Goal: Task Accomplishment & Management: Complete application form

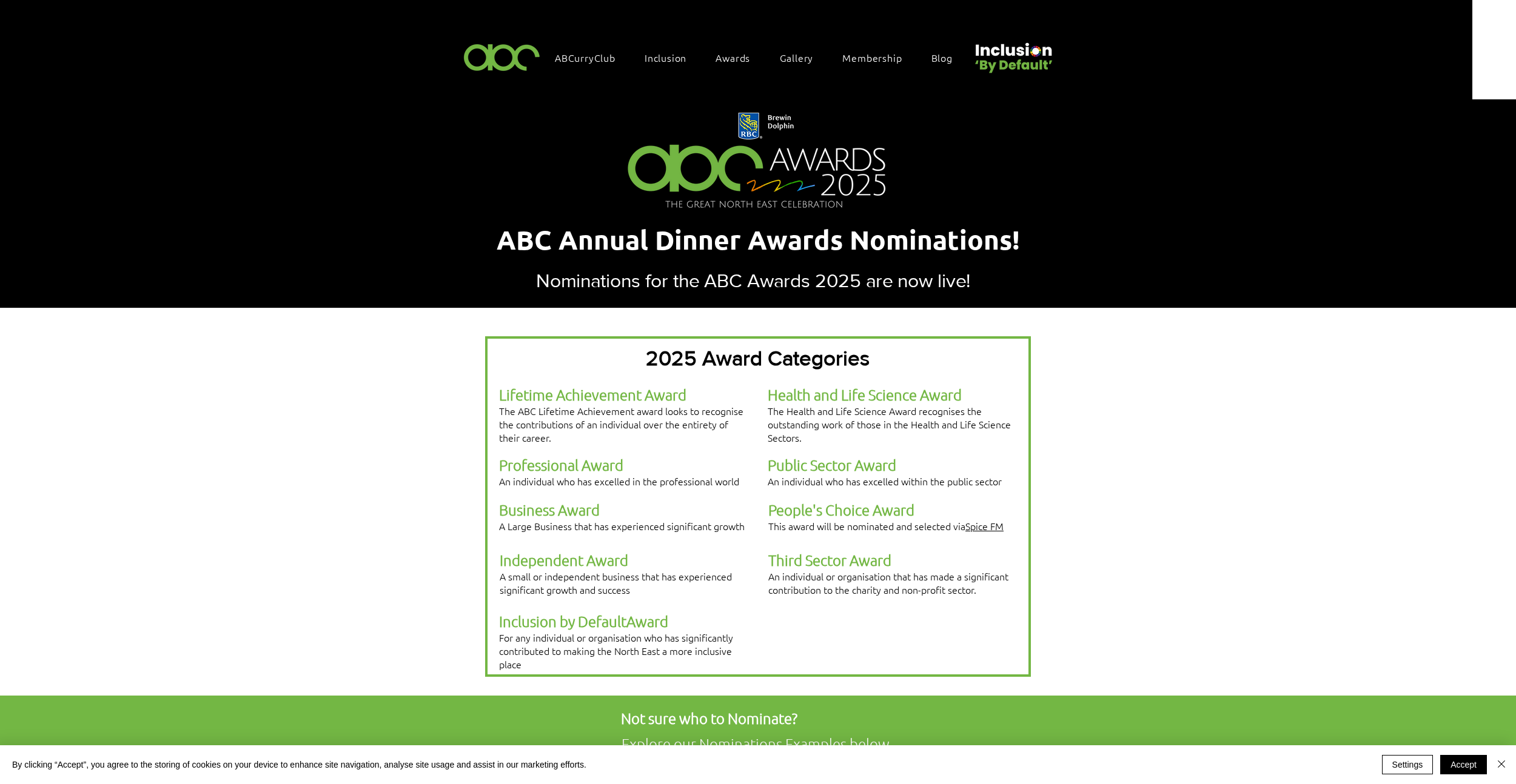
select select "**********"
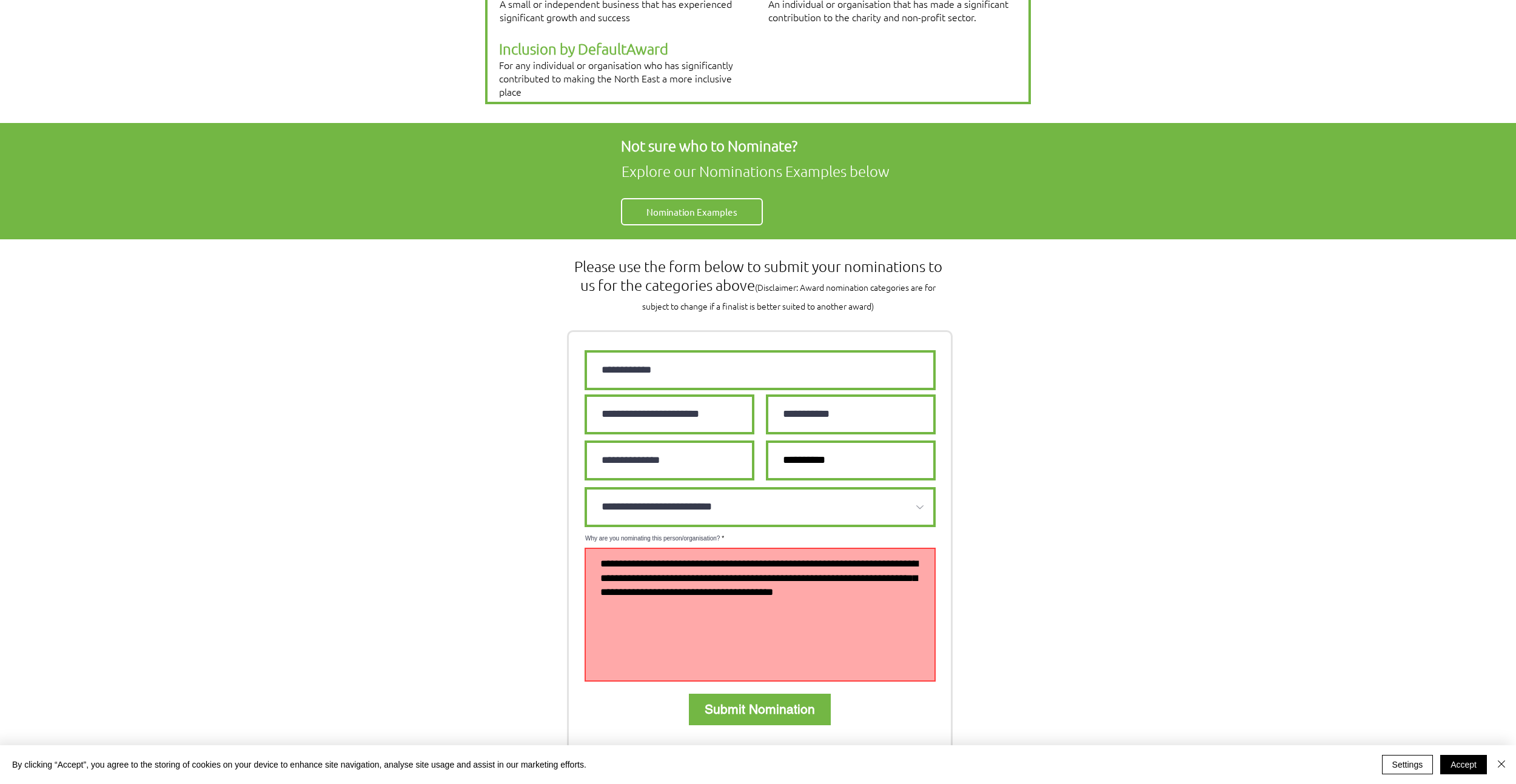
click at [721, 549] on textarea "Why are you nominating this person/organisation?" at bounding box center [760, 615] width 351 height 134
click at [601, 548] on textarea "Why are you nominating this person/organisation?" at bounding box center [760, 615] width 351 height 134
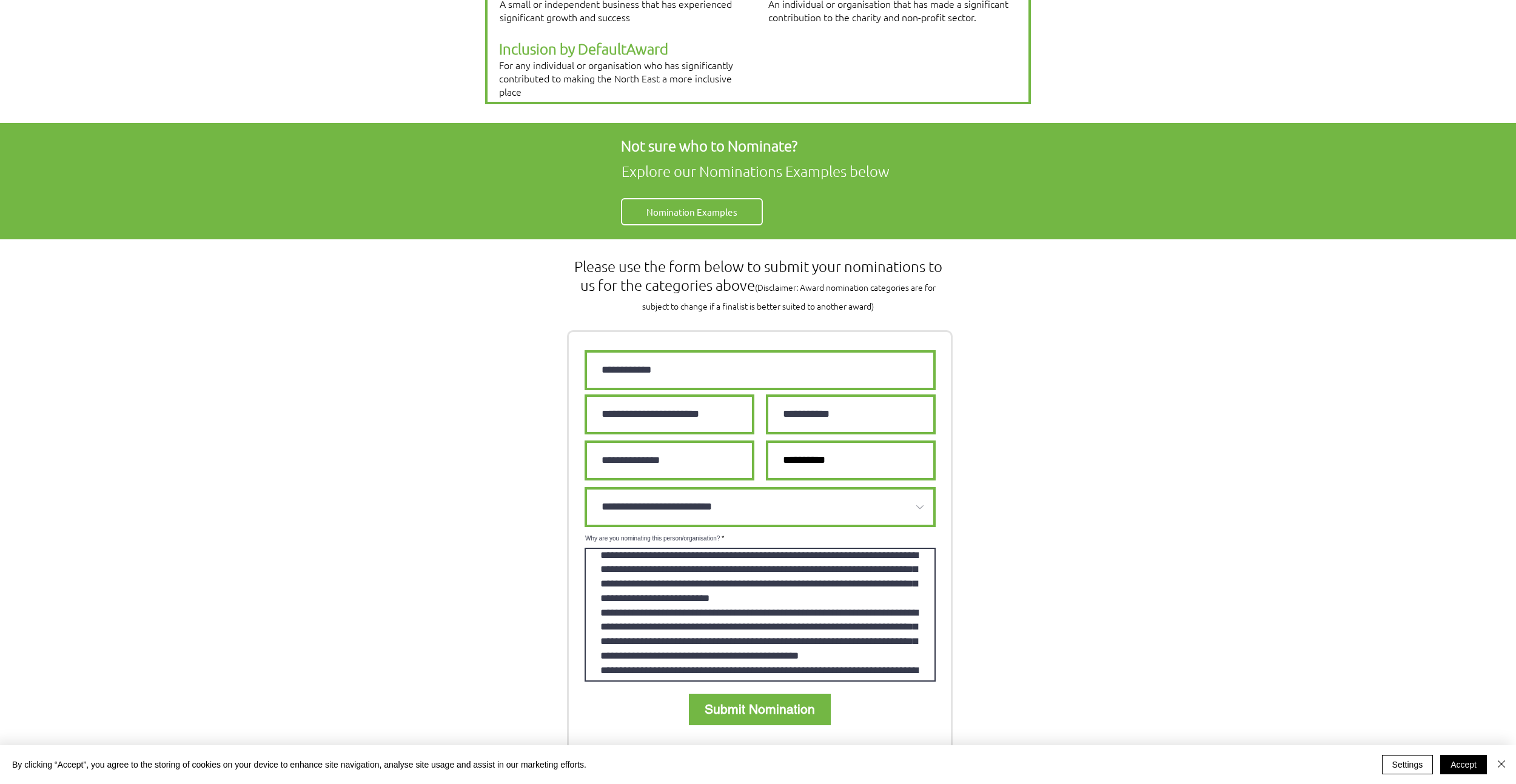
scroll to position [0, 0]
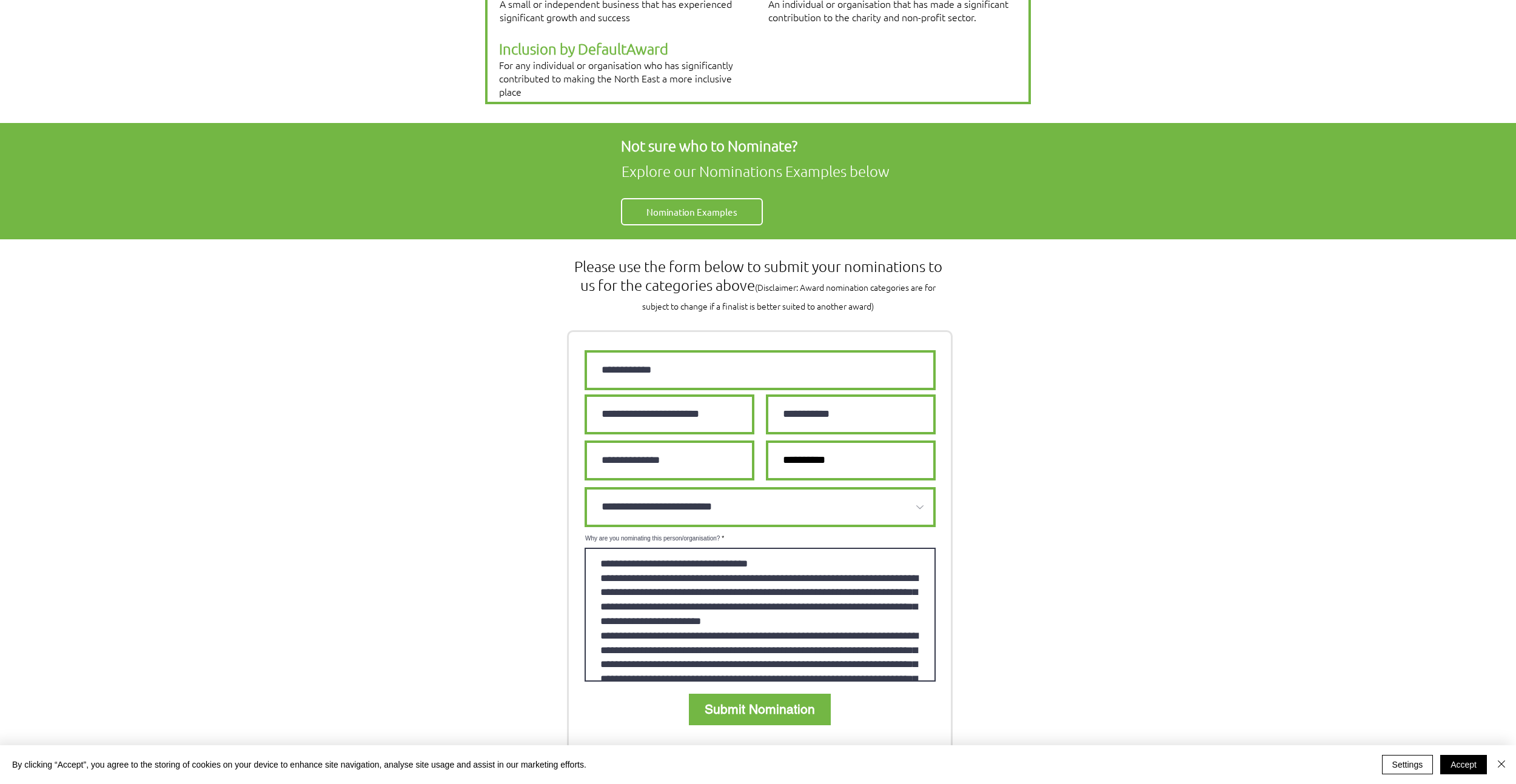
click at [771, 548] on textarea "Why are you nominating this person/organisation?" at bounding box center [760, 615] width 351 height 134
click at [768, 591] on textarea "Why are you nominating this person/organisation?" at bounding box center [760, 615] width 351 height 134
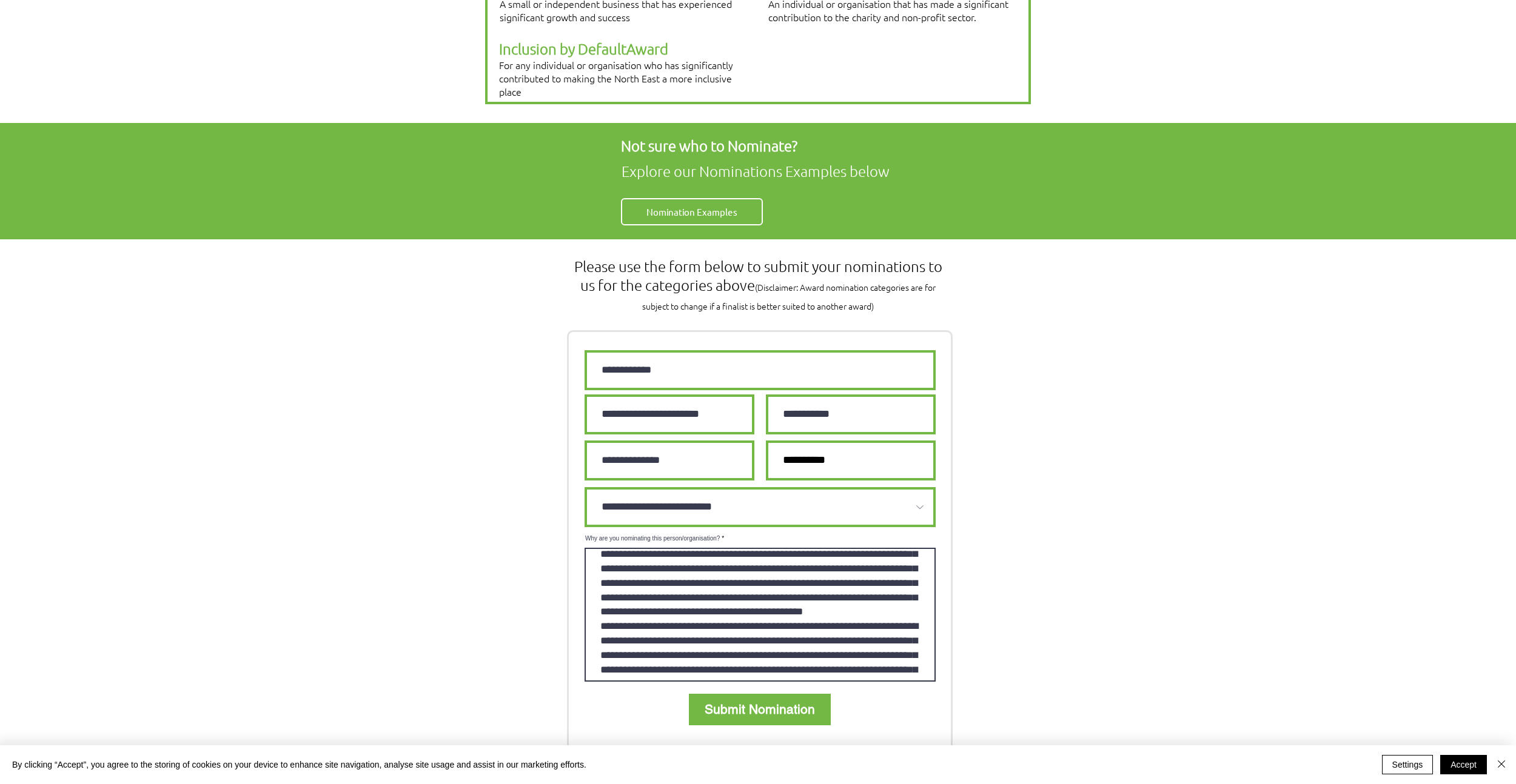
click at [767, 582] on textarea "Why are you nominating this person/organisation?" at bounding box center [760, 615] width 351 height 134
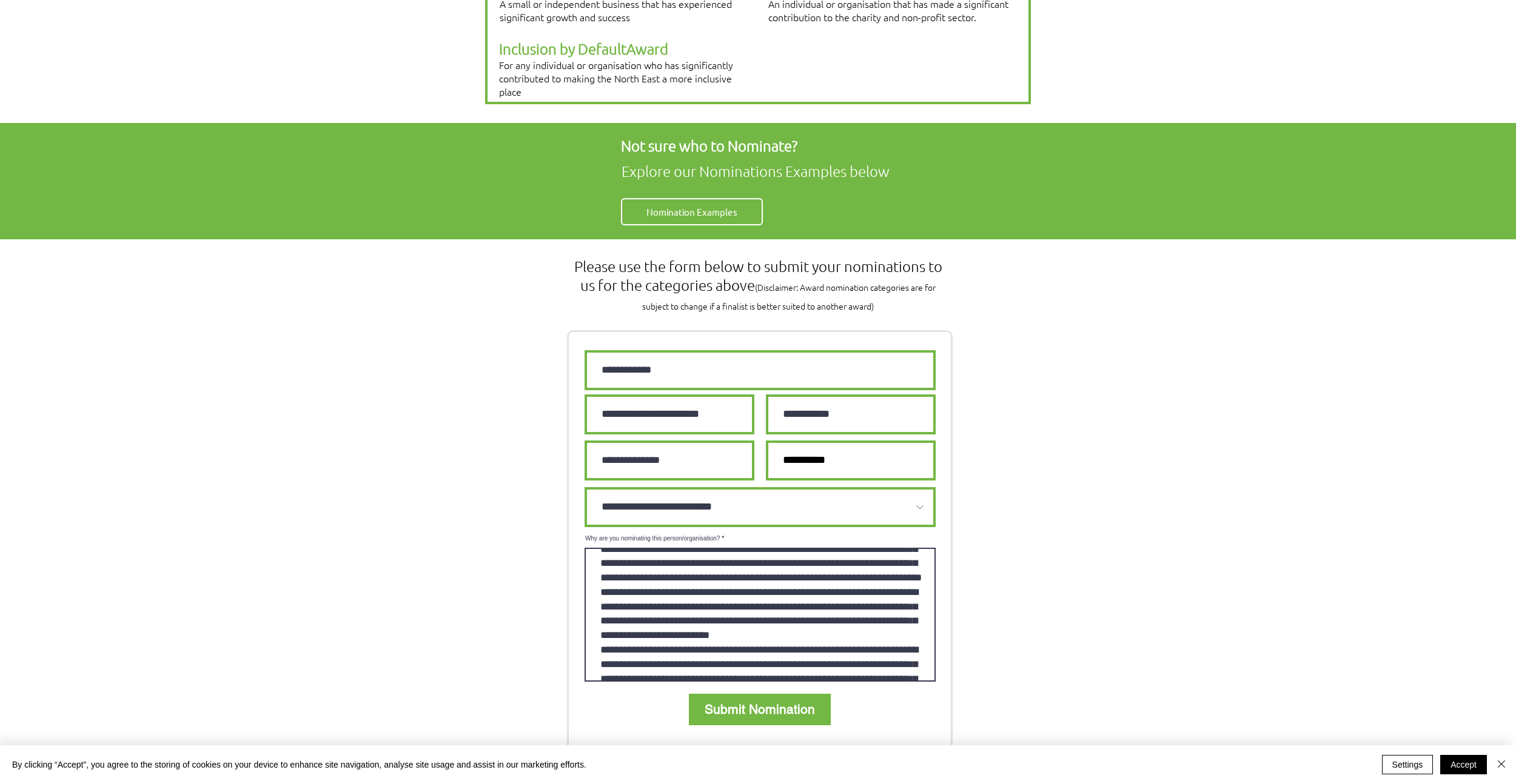
scroll to position [248, 0]
drag, startPoint x: 753, startPoint y: 576, endPoint x: 717, endPoint y: 555, distance: 41.7
click at [752, 574] on textarea "Why are you nominating this person/organisation?" at bounding box center [760, 615] width 351 height 134
click at [688, 556] on textarea "Why are you nominating this person/organisation?" at bounding box center [760, 615] width 351 height 134
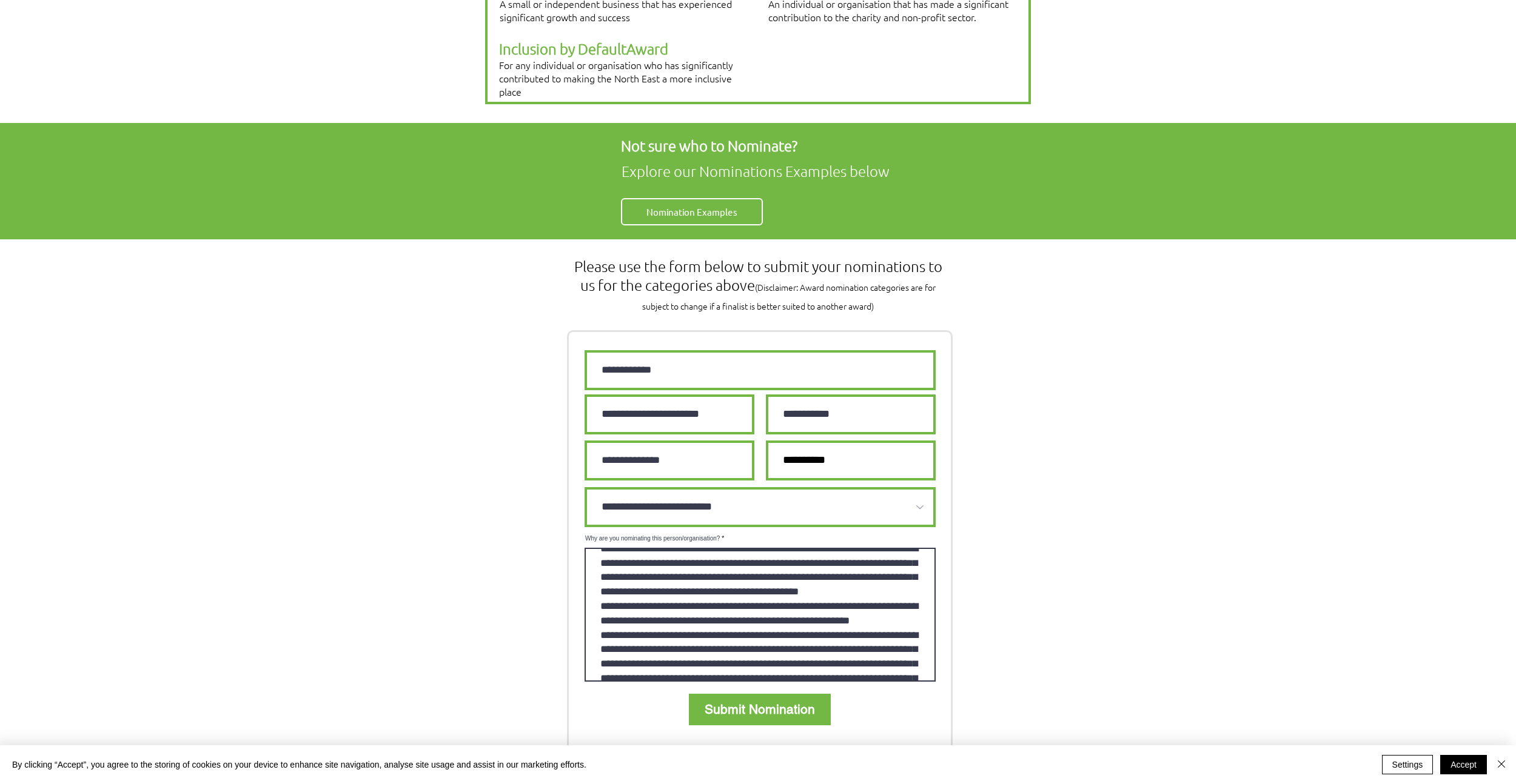
click at [878, 548] on textarea "Why are you nominating this person/organisation?" at bounding box center [760, 615] width 351 height 134
click at [873, 577] on textarea "Why are you nominating this person/organisation?" at bounding box center [760, 615] width 351 height 134
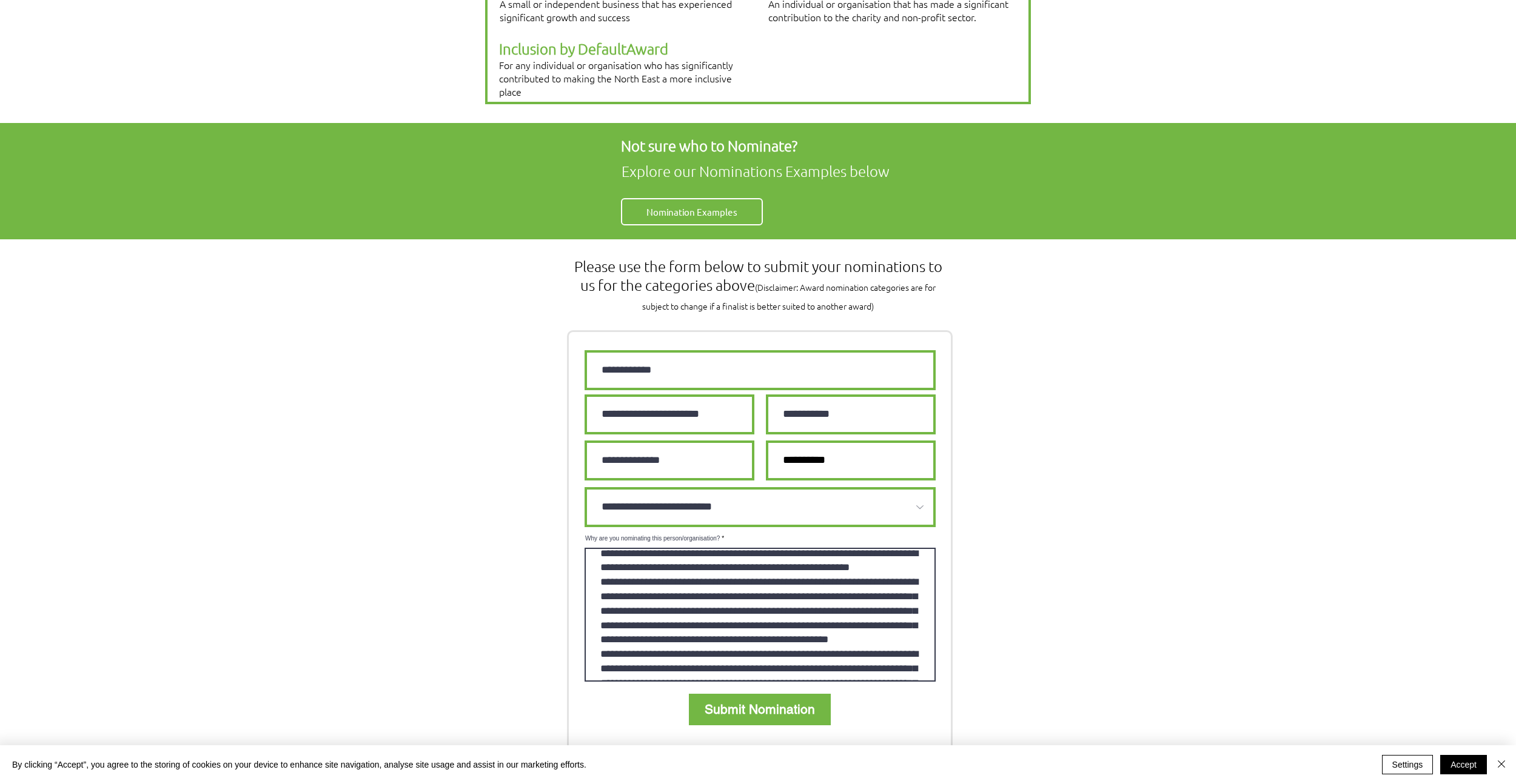
click at [917, 553] on textarea "Why are you nominating this person/organisation?" at bounding box center [760, 615] width 351 height 134
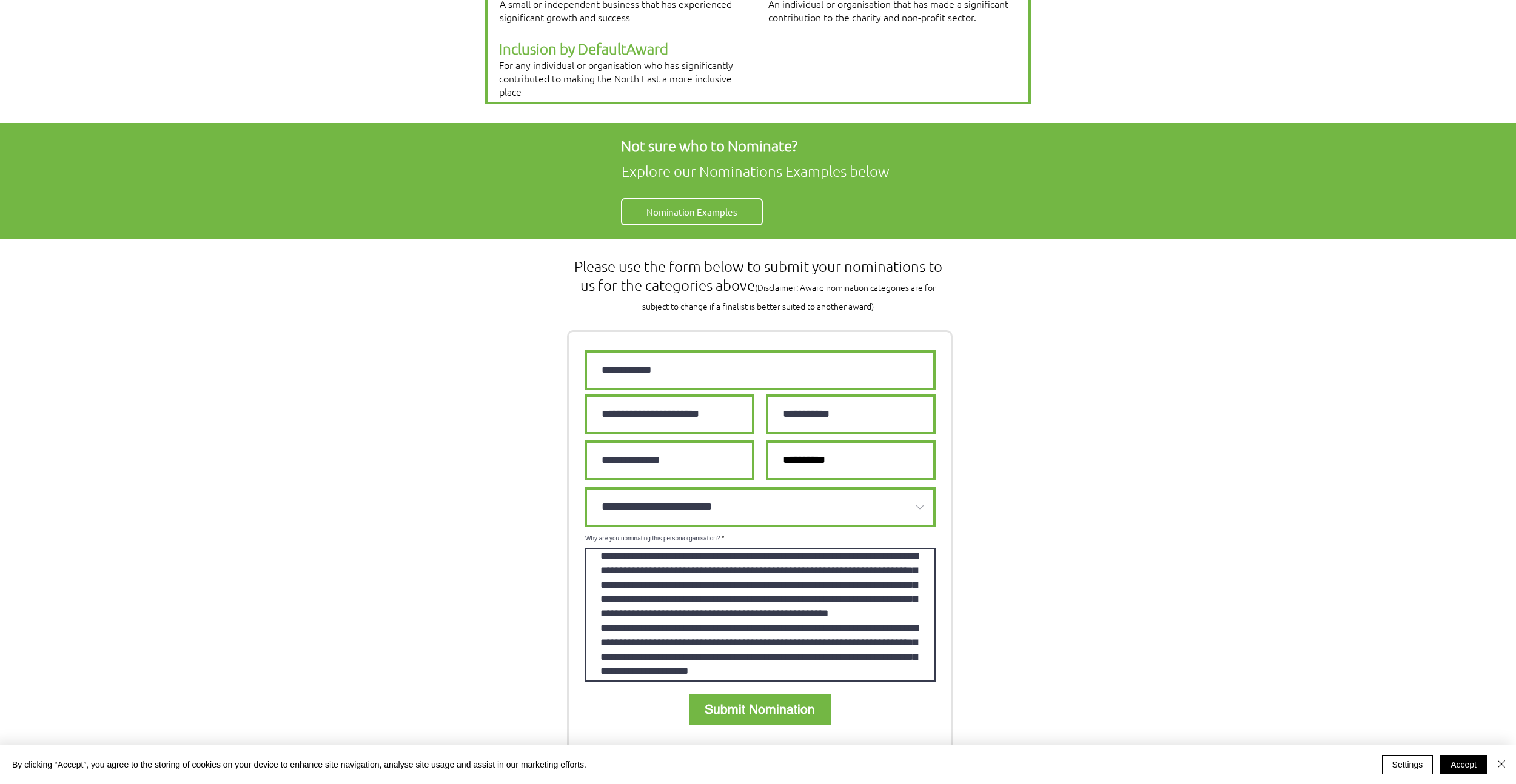
scroll to position [527, 0]
click at [899, 570] on textarea "Why are you nominating this person/organisation?" at bounding box center [760, 615] width 351 height 134
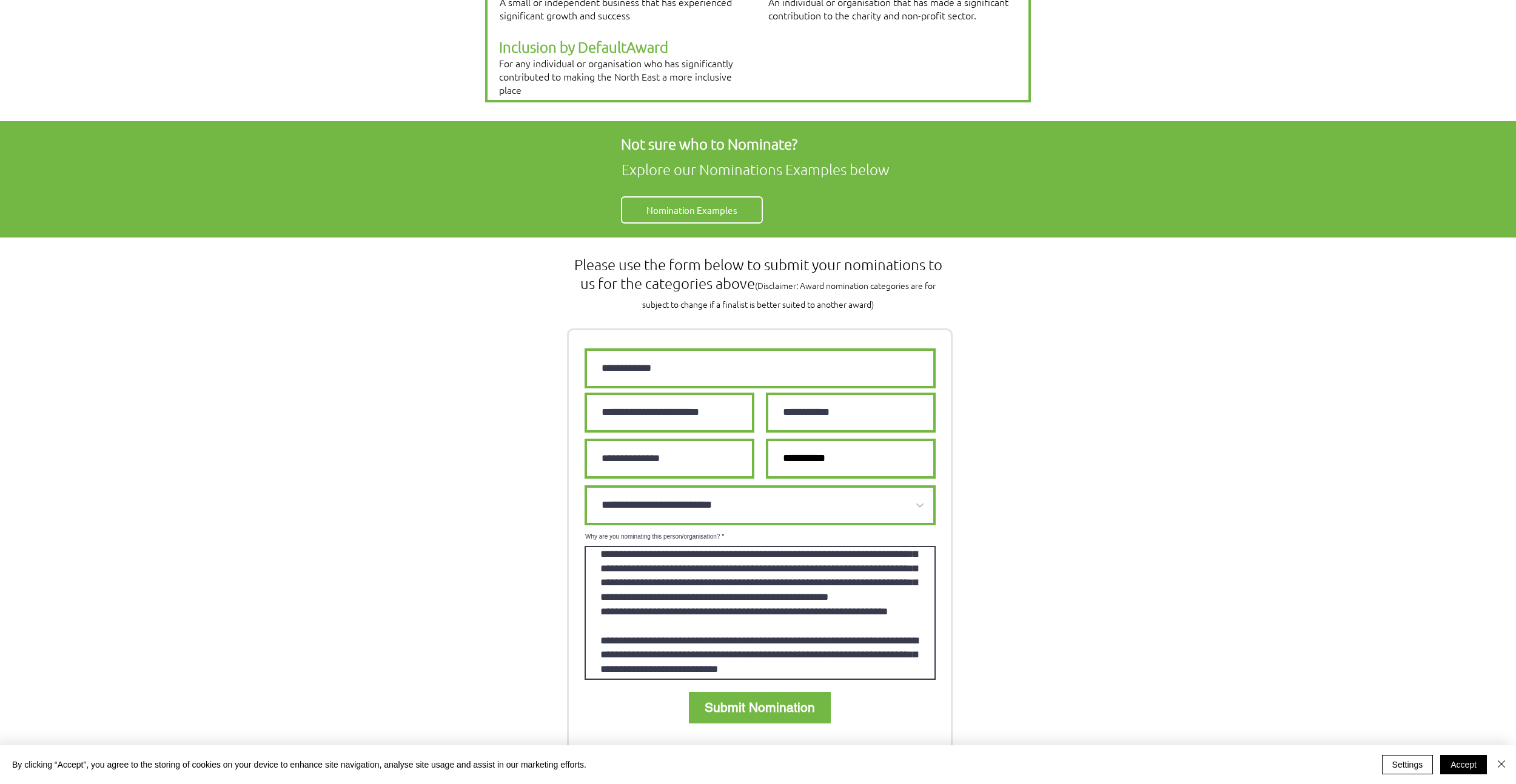
scroll to position [540, 0]
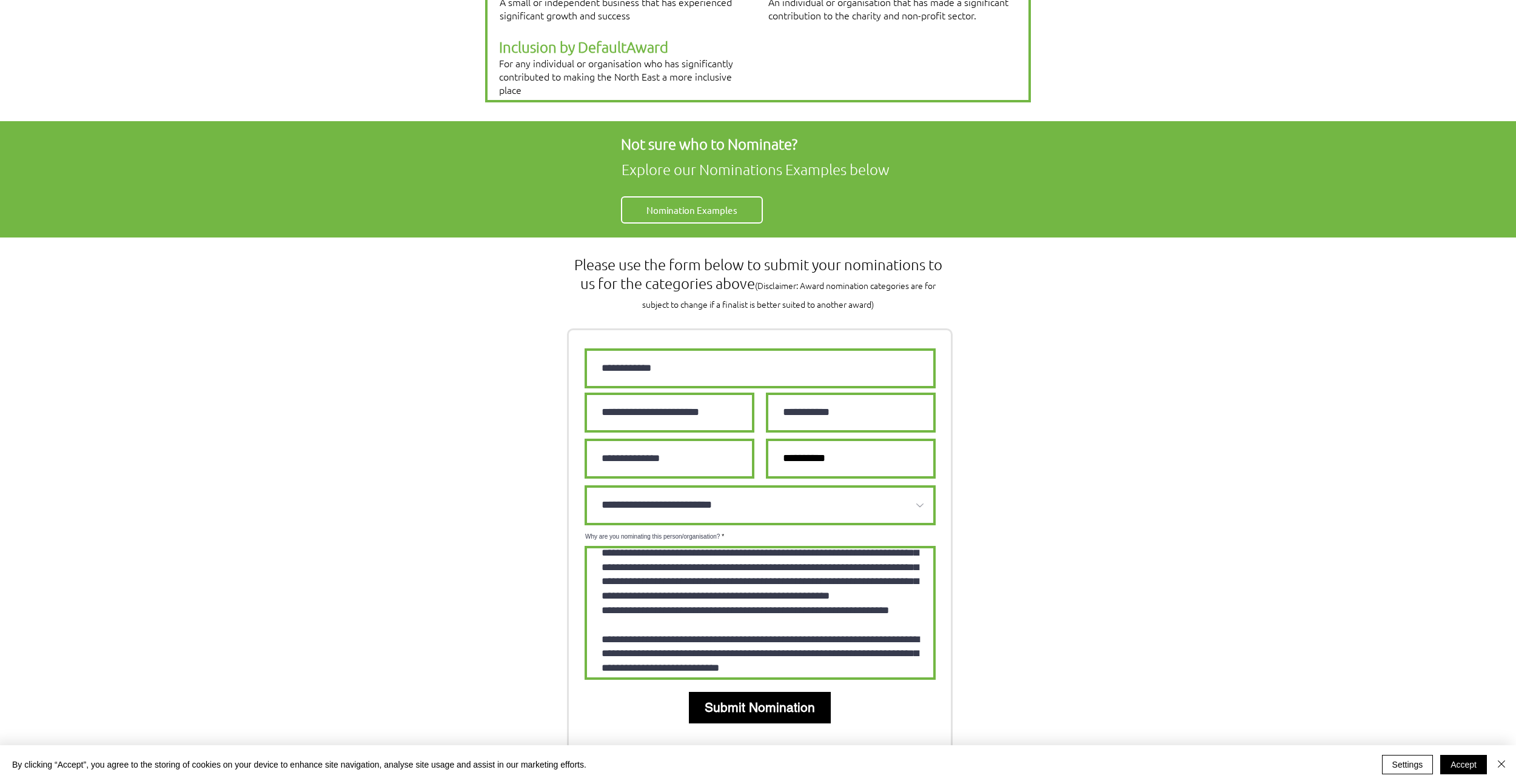
type textarea "**********"
click at [791, 699] on span "Submit Nomination" at bounding box center [759, 708] width 111 height 18
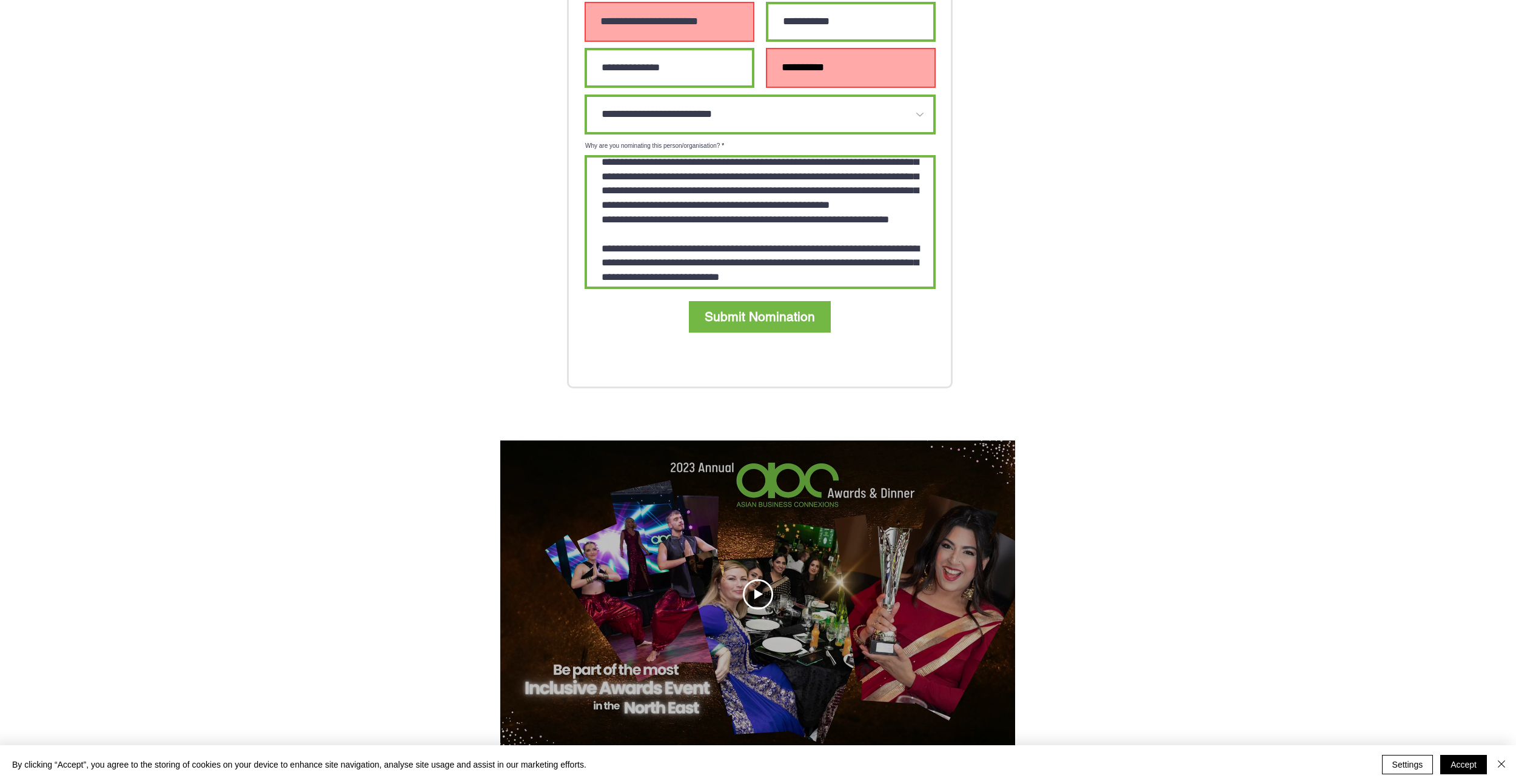
click at [813, 48] on input "main content" at bounding box center [851, 68] width 170 height 40
type input "**********"
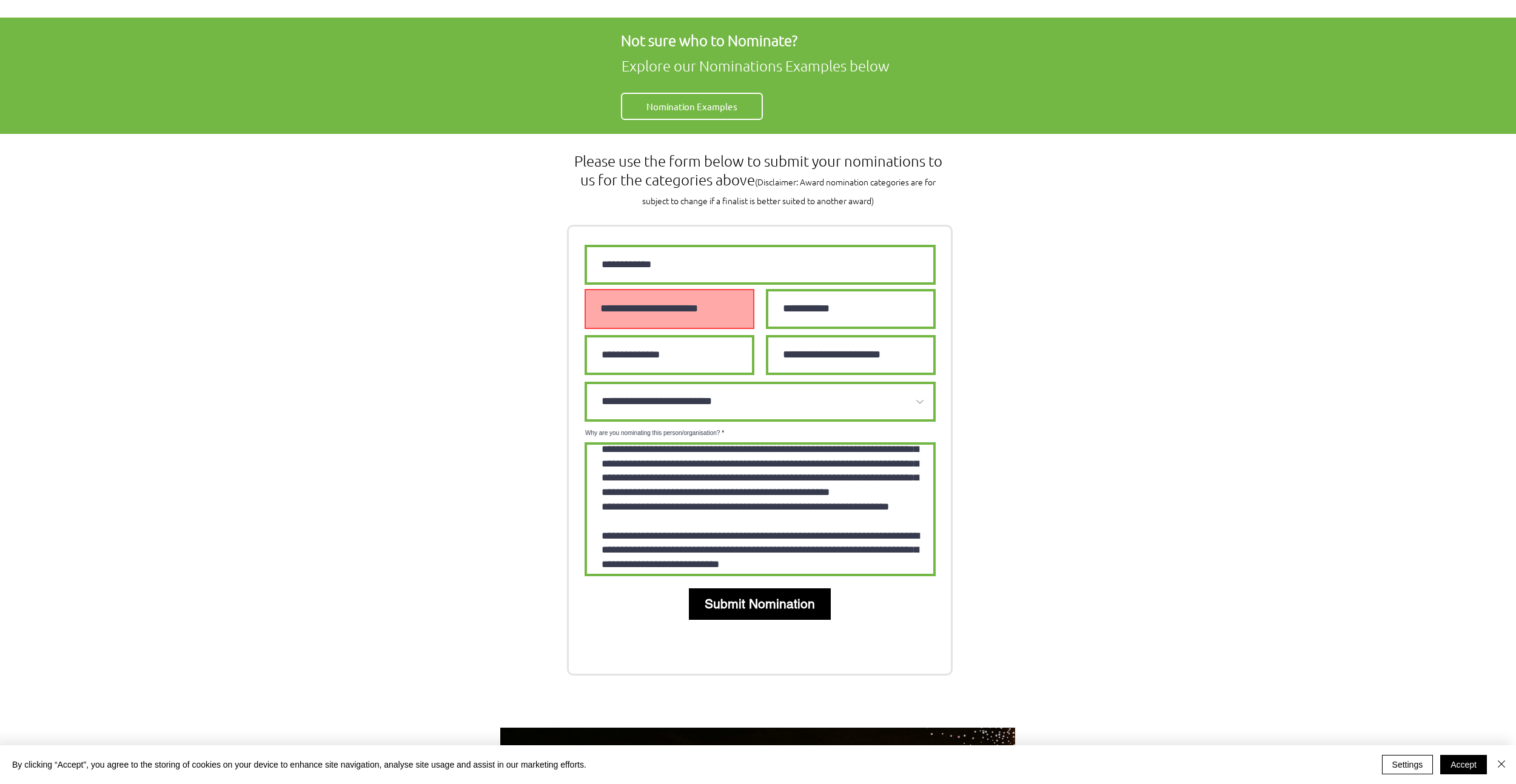
click at [759, 595] on span "Submit Nomination" at bounding box center [759, 603] width 111 height 18
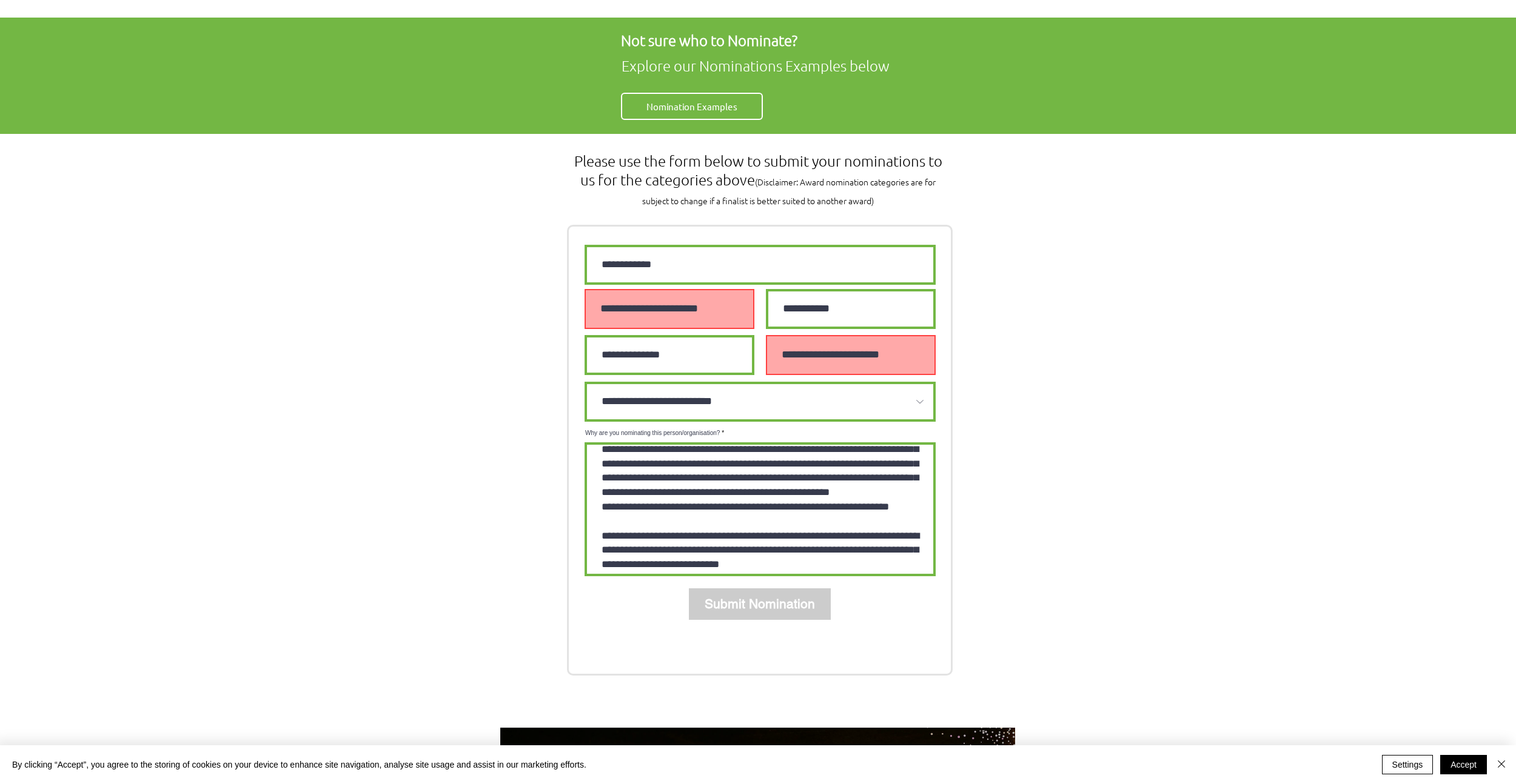
select select "Which award category are you nominating person/organisation for?"
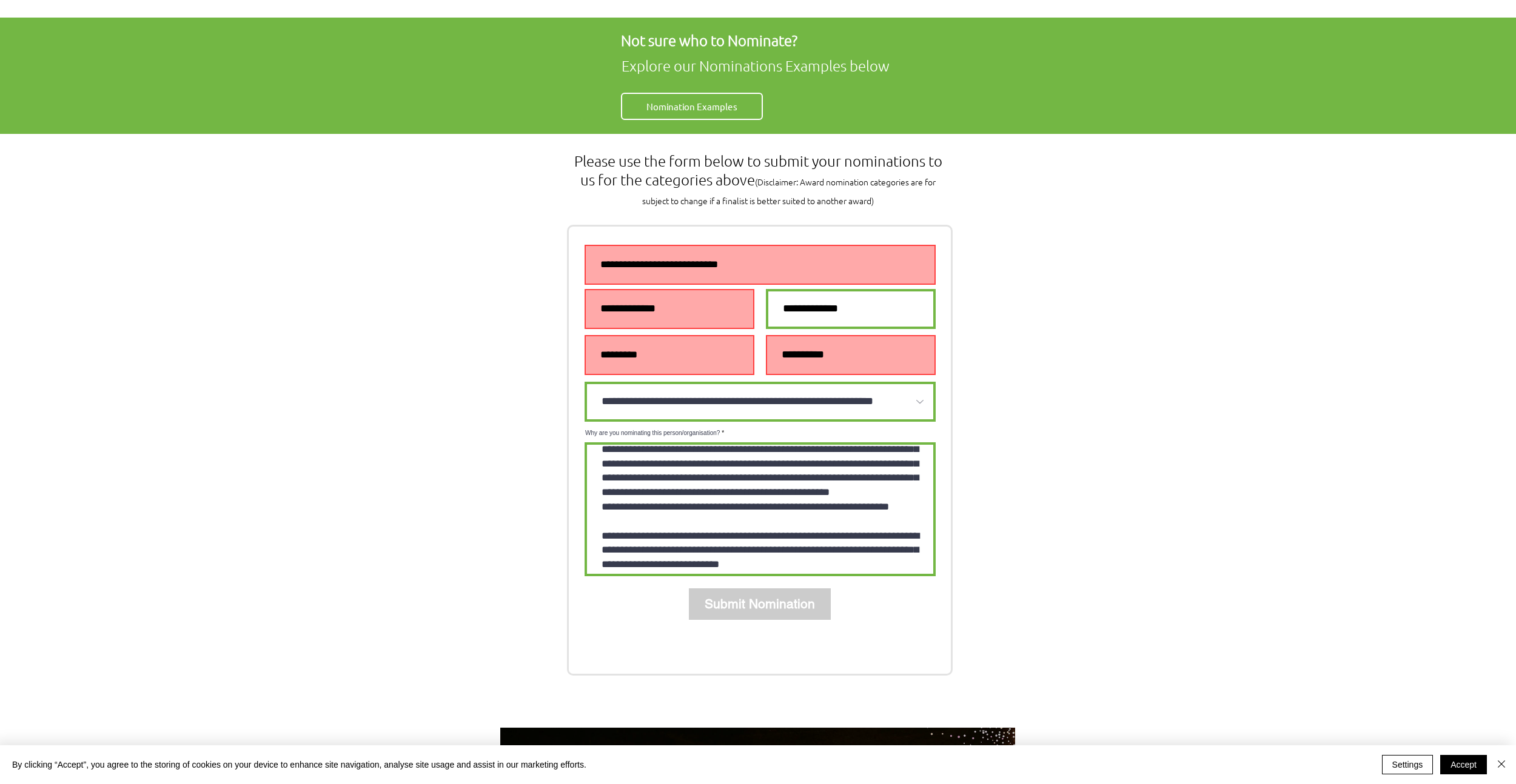
scroll to position [0, 0]
